Goal: Task Accomplishment & Management: Use online tool/utility

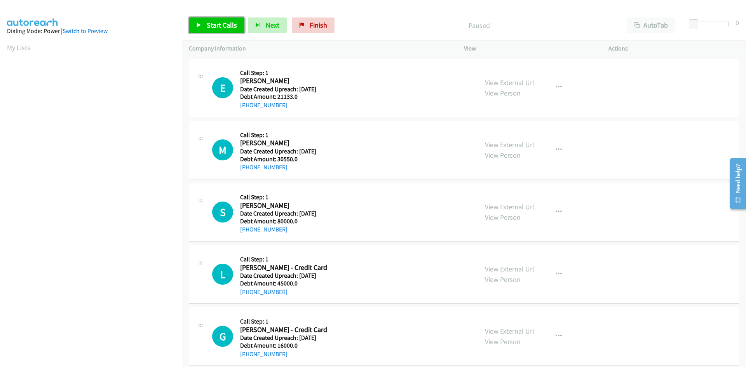
click at [220, 25] on span "Start Calls" at bounding box center [222, 25] width 30 height 9
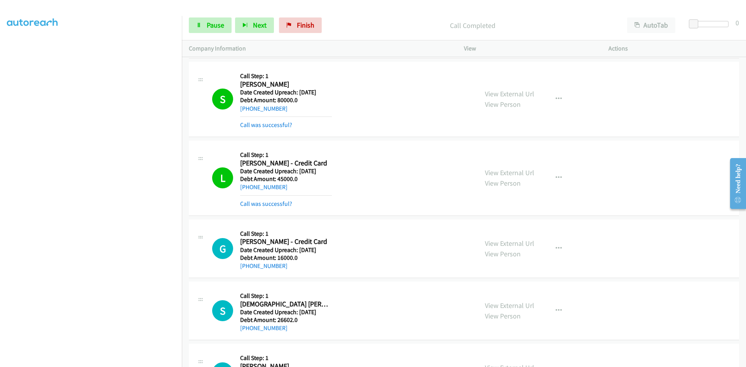
scroll to position [155, 0]
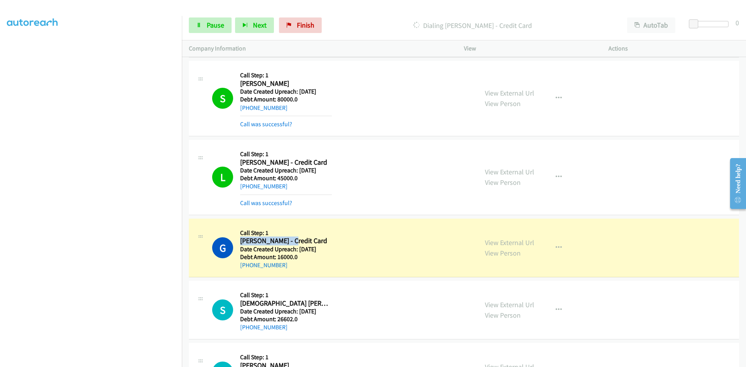
drag, startPoint x: 294, startPoint y: 239, endPoint x: 240, endPoint y: 243, distance: 54.1
click at [240, 243] on h2 "[PERSON_NAME] - Credit Card" at bounding box center [286, 241] width 92 height 9
copy h2 "[PERSON_NAME]"
drag, startPoint x: 284, startPoint y: 266, endPoint x: 247, endPoint y: 267, distance: 36.9
click at [247, 267] on div "[PHONE_NUMBER]" at bounding box center [286, 265] width 92 height 9
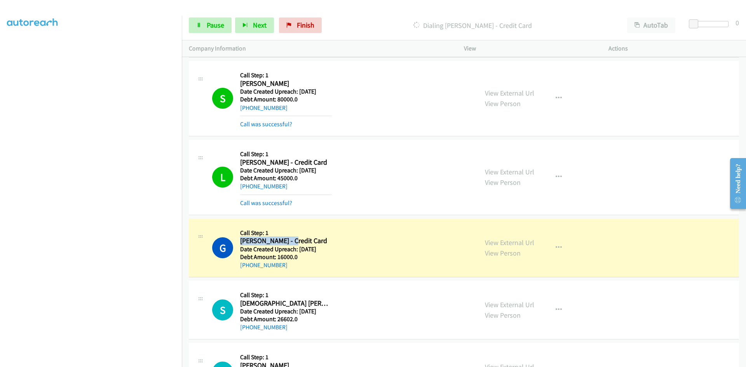
copy link "[PHONE_NUMBER]"
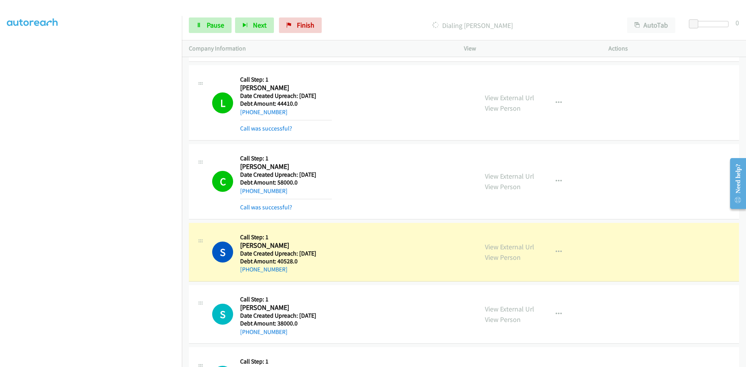
scroll to position [505, 0]
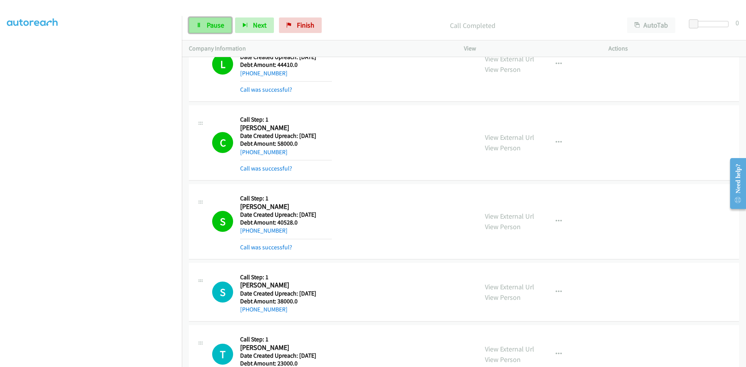
click at [208, 24] on span "Pause" at bounding box center [215, 25] width 17 height 9
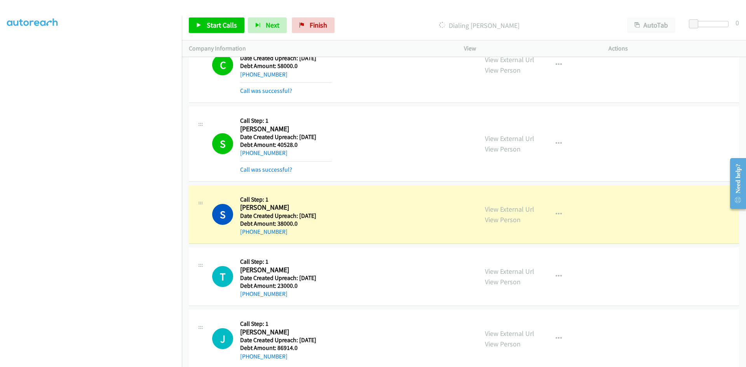
scroll to position [621, 0]
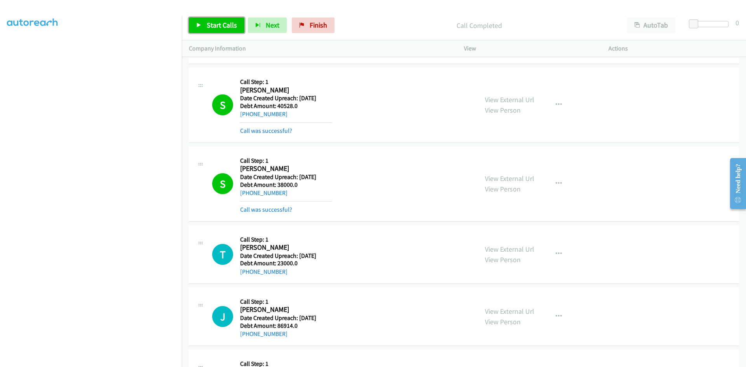
click at [204, 26] on link "Start Calls" at bounding box center [217, 25] width 56 height 16
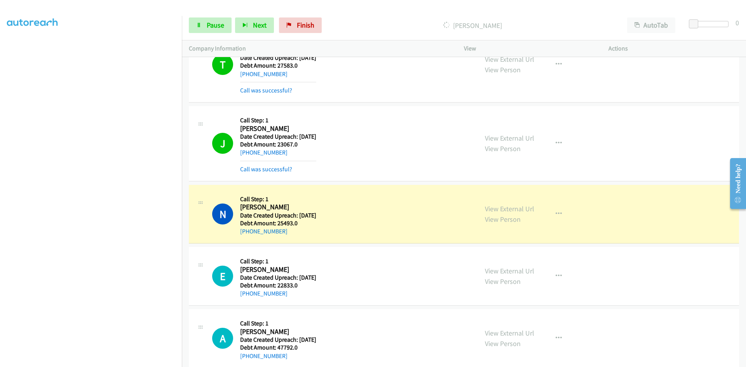
scroll to position [1942, 0]
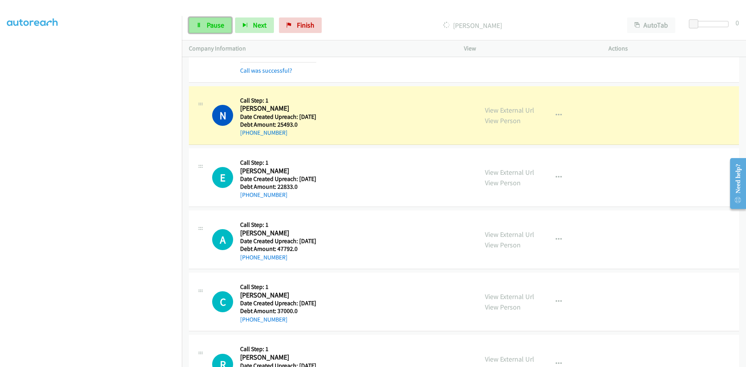
click at [215, 22] on span "Pause" at bounding box center [215, 25] width 17 height 9
drag, startPoint x: 285, startPoint y: 131, endPoint x: 248, endPoint y: 136, distance: 37.1
click at [248, 136] on div "[PHONE_NUMBER]" at bounding box center [278, 132] width 76 height 9
copy link "[PHONE_NUMBER]"
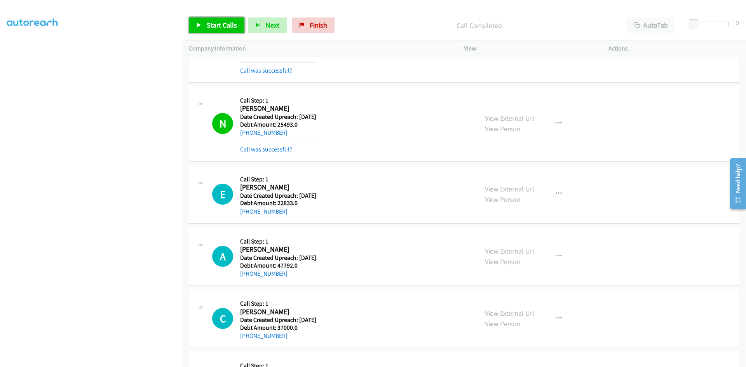
click at [225, 22] on span "Start Calls" at bounding box center [222, 25] width 30 height 9
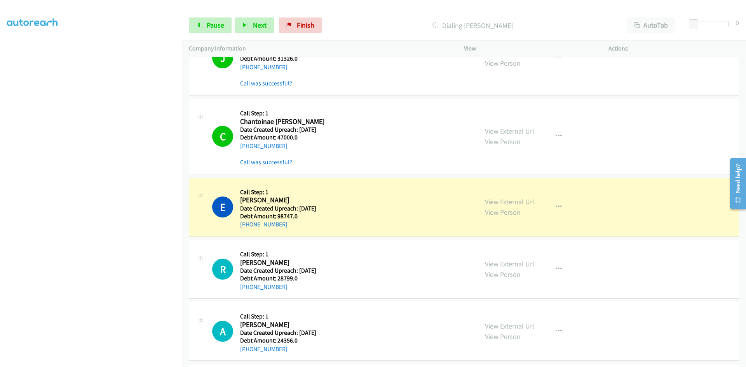
scroll to position [4855, 0]
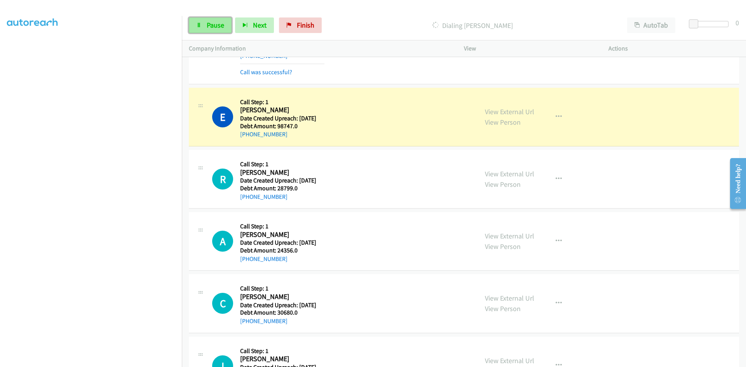
click at [214, 33] on link "Pause" at bounding box center [210, 25] width 43 height 16
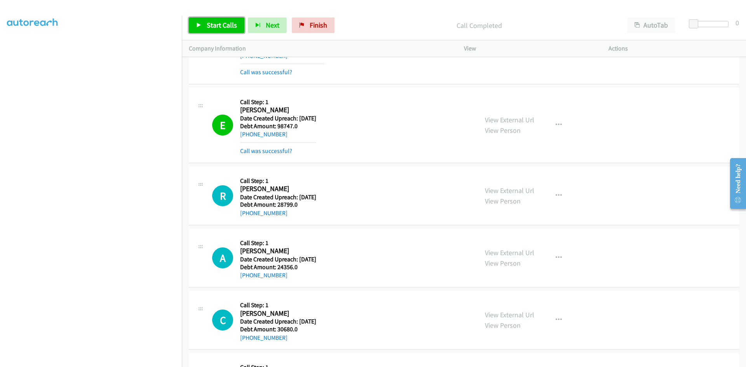
click at [219, 22] on span "Start Calls" at bounding box center [222, 25] width 30 height 9
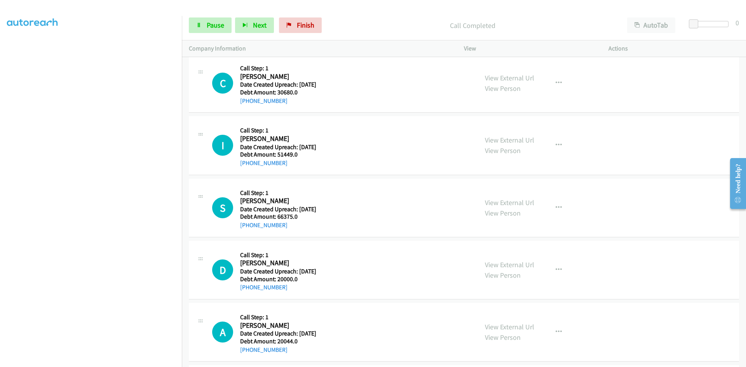
scroll to position [5126, 0]
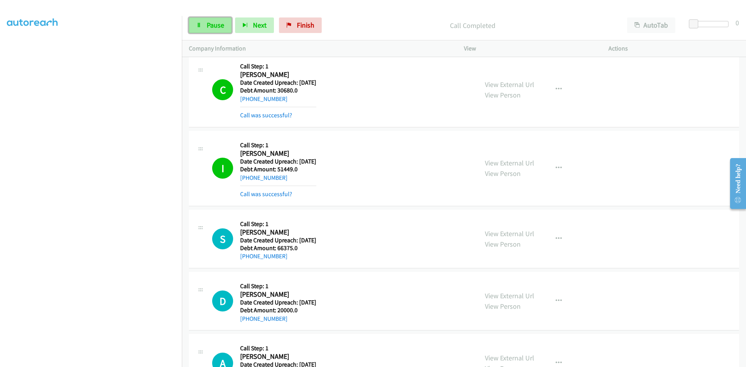
click at [208, 29] on span "Pause" at bounding box center [215, 25] width 17 height 9
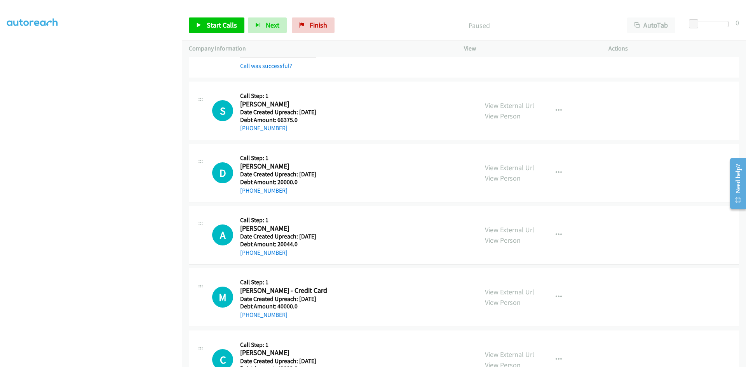
scroll to position [5243, 0]
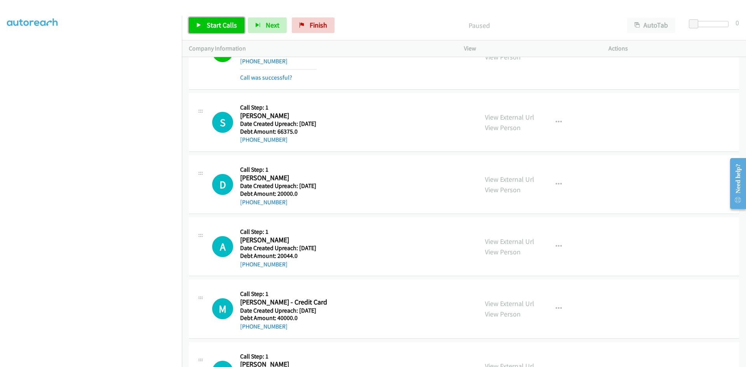
click at [217, 27] on span "Start Calls" at bounding box center [222, 25] width 30 height 9
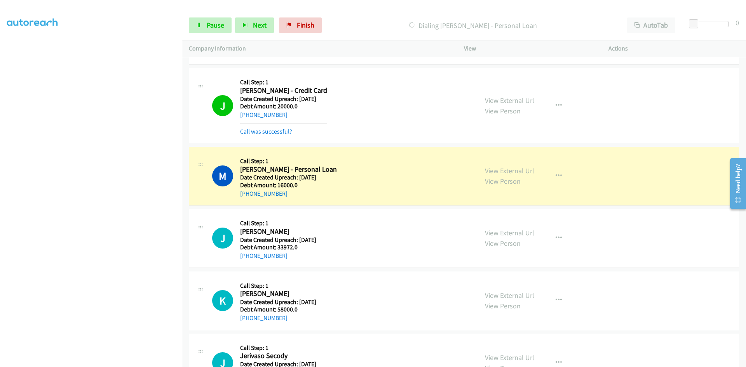
scroll to position [6059, 0]
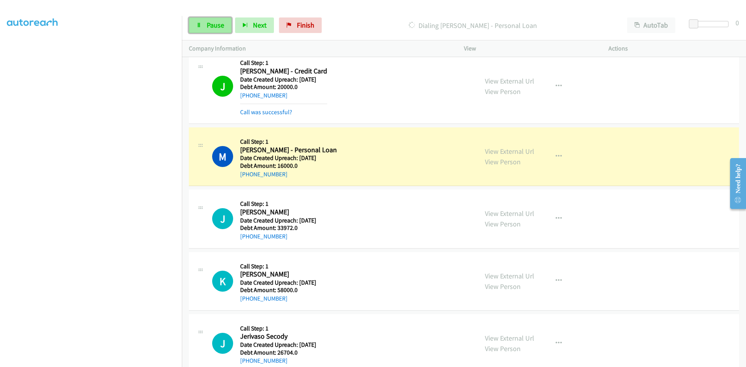
click at [207, 25] on span "Pause" at bounding box center [215, 25] width 17 height 9
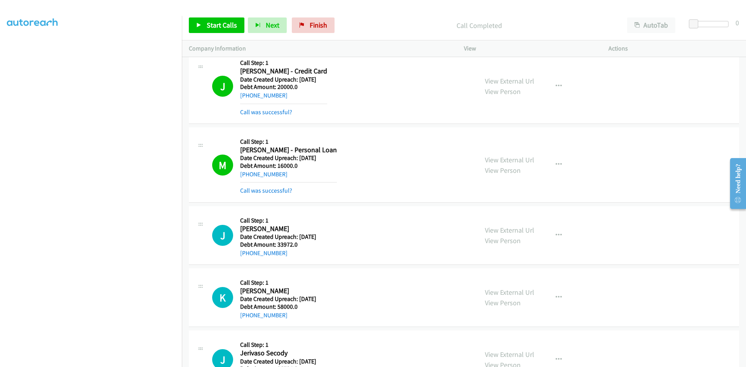
click at [361, 16] on div "Start Calls Pause Next Finish Call Completed AutoTab AutoTab 0" at bounding box center [464, 25] width 564 height 30
click at [227, 27] on span "Start Calls" at bounding box center [222, 25] width 30 height 9
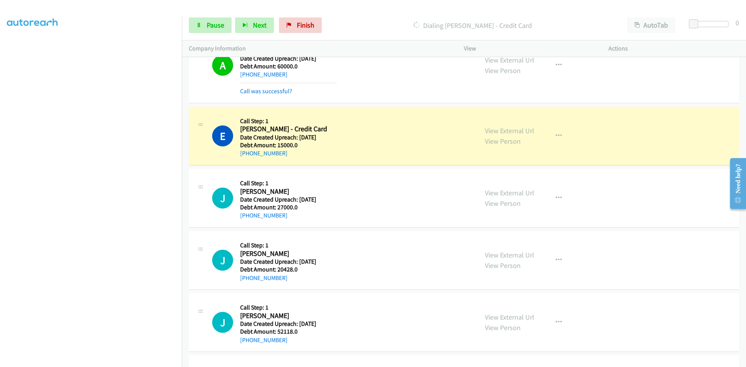
scroll to position [8008, 0]
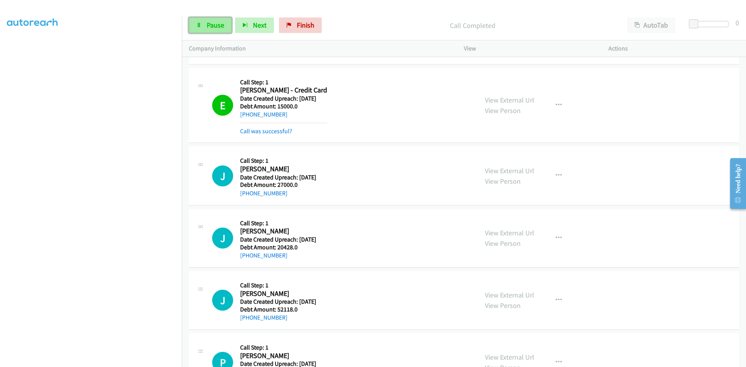
click at [216, 24] on span "Pause" at bounding box center [215, 25] width 17 height 9
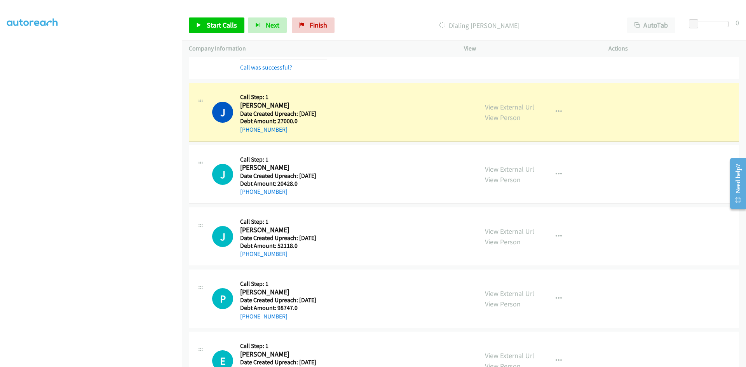
scroll to position [8086, 0]
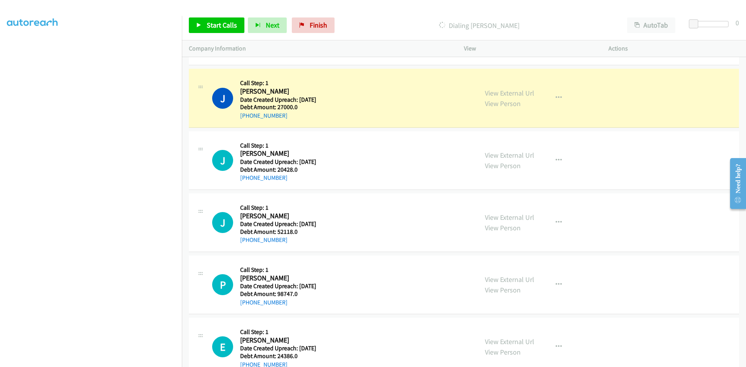
click at [363, 22] on p "Dialing [PERSON_NAME]" at bounding box center [479, 25] width 268 height 10
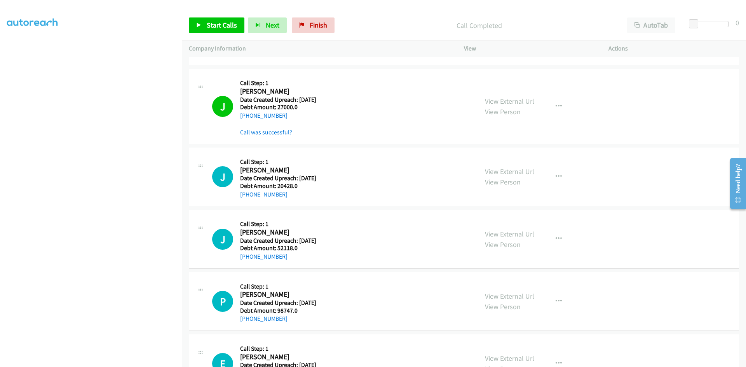
click at [210, 35] on div "Start Calls Pause Next Finish Call Completed AutoTab AutoTab 0" at bounding box center [464, 25] width 564 height 30
click at [210, 26] on span "Start Calls" at bounding box center [222, 25] width 30 height 9
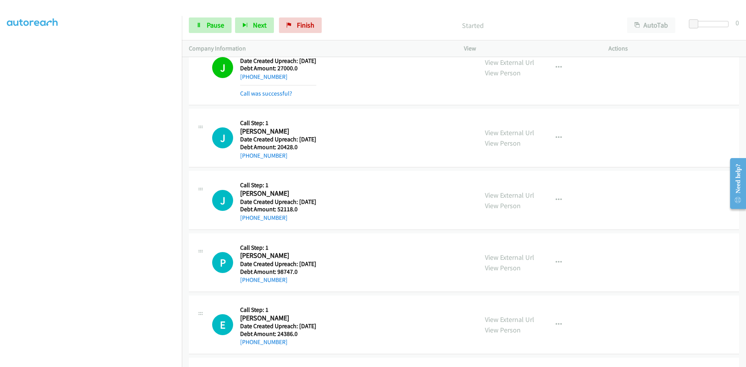
scroll to position [8164, 0]
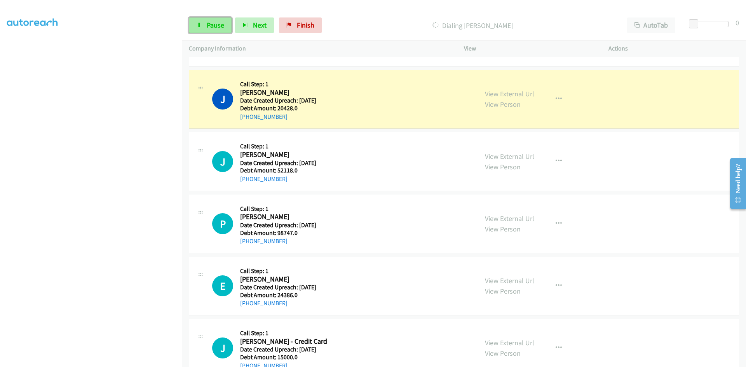
click at [207, 29] on span "Pause" at bounding box center [215, 25] width 17 height 9
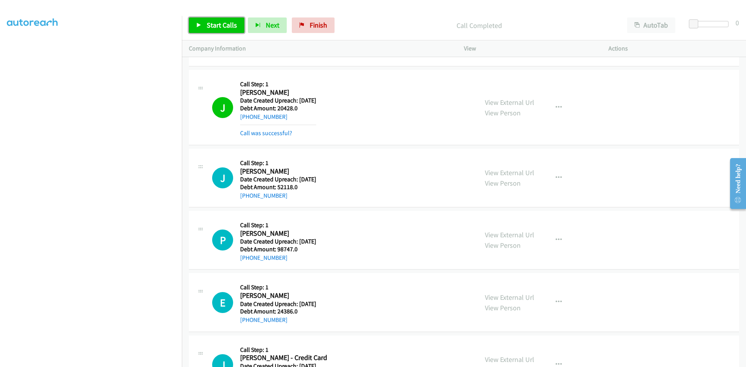
click at [204, 24] on link "Start Calls" at bounding box center [217, 25] width 56 height 16
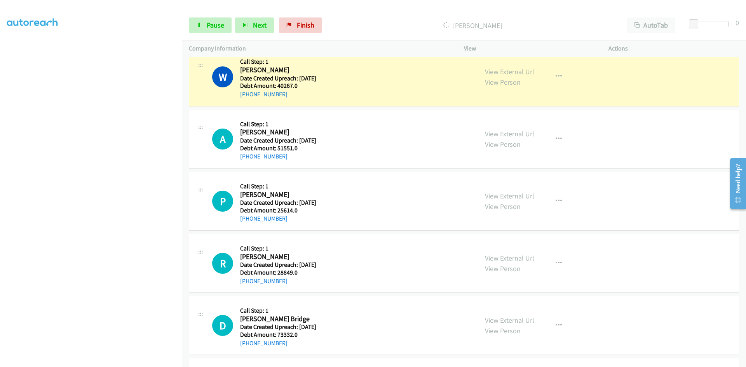
scroll to position [9329, 0]
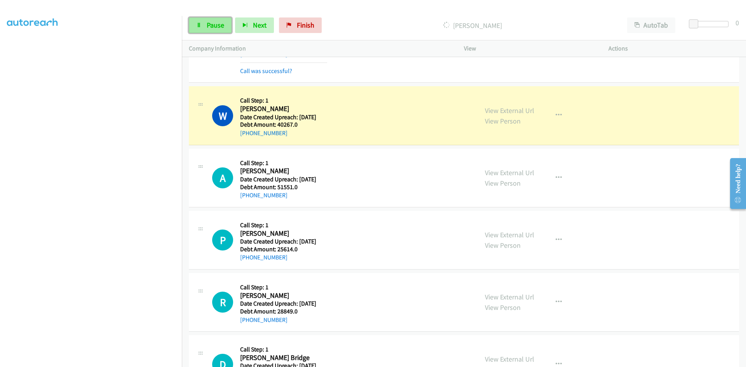
click at [203, 24] on link "Pause" at bounding box center [210, 25] width 43 height 16
